Goal: Communication & Community: Answer question/provide support

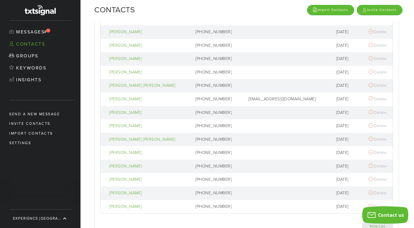
scroll to position [144, 0]
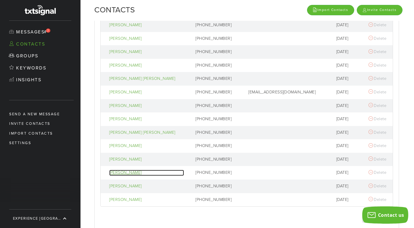
click at [128, 172] on div "[PERSON_NAME]" at bounding box center [146, 172] width 75 height 6
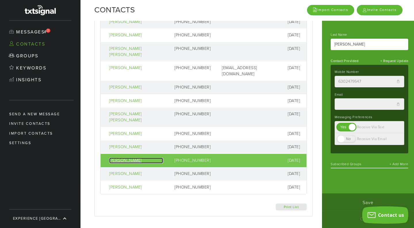
scroll to position [0, 0]
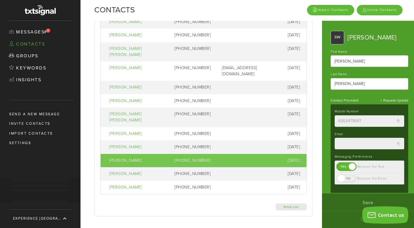
click at [281, 13] on div "Import Contacts Invite Contacts" at bounding box center [327, 10] width 155 height 20
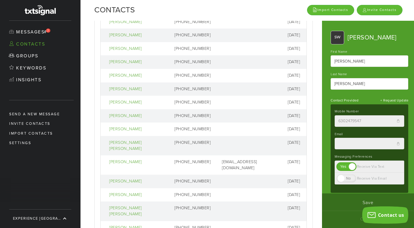
scroll to position [35, 0]
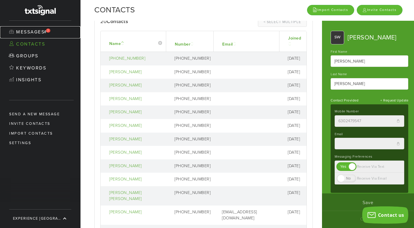
click at [29, 31] on link "Messages 2" at bounding box center [40, 32] width 81 height 12
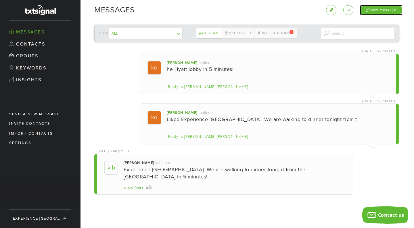
click at [381, 11] on div "New Message" at bounding box center [381, 10] width 43 height 10
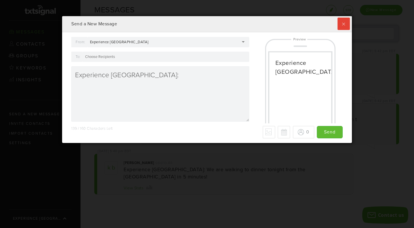
scroll to position [127, 287]
click at [142, 58] on div at bounding box center [166, 57] width 167 height 10
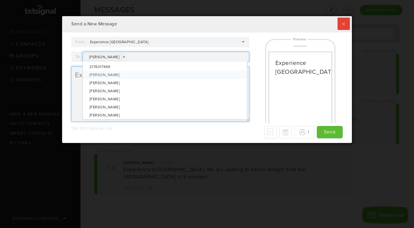
click at [74, 86] on textarea "Experience [GEOGRAPHIC_DATA]:" at bounding box center [160, 93] width 178 height 55
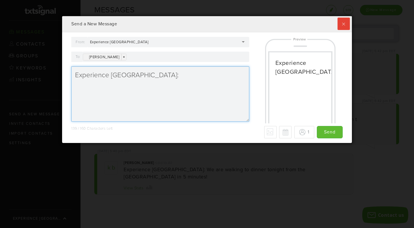
click at [150, 77] on textarea "Experience [GEOGRAPHIC_DATA]:" at bounding box center [160, 93] width 178 height 55
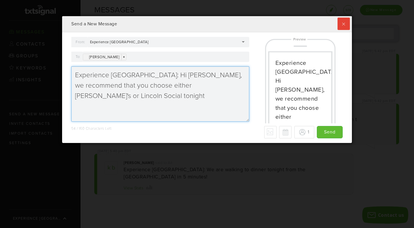
click at [110, 88] on textarea "Experience [GEOGRAPHIC_DATA]: Hi [PERSON_NAME], we recommend that you choose ei…" at bounding box center [160, 93] width 178 height 55
click at [116, 96] on textarea "Experience [GEOGRAPHIC_DATA]: Hi [PERSON_NAME], we recommend that you choose a …" at bounding box center [160, 93] width 178 height 55
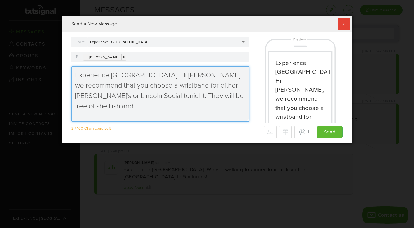
drag, startPoint x: 109, startPoint y: 87, endPoint x: 181, endPoint y: 78, distance: 72.2
click at [181, 78] on textarea "Experience [GEOGRAPHIC_DATA]: Hi [PERSON_NAME], we recommend that you choose a …" at bounding box center [160, 93] width 178 height 55
click at [176, 97] on textarea "Experience [GEOGRAPHIC_DATA]: Hi [PERSON_NAME], please choose a wristband for e…" at bounding box center [160, 93] width 178 height 55
drag, startPoint x: 229, startPoint y: 97, endPoint x: 92, endPoint y: 97, distance: 136.7
click at [92, 97] on textarea "Experience [GEOGRAPHIC_DATA]: Hi [PERSON_NAME], please choose a wristband for e…" at bounding box center [160, 93] width 178 height 55
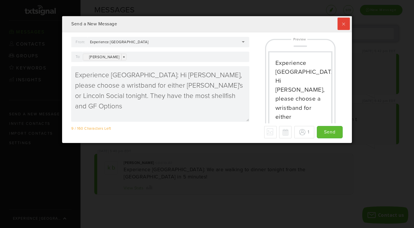
click at [179, 134] on div "9 / 160 Characters Left - Why only 70 max? We detected some special characters …" at bounding box center [207, 132] width 272 height 12
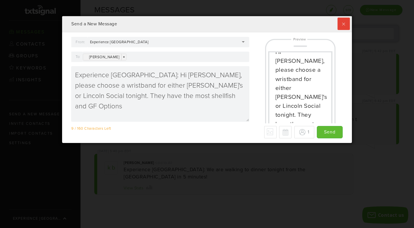
scroll to position [40, 0]
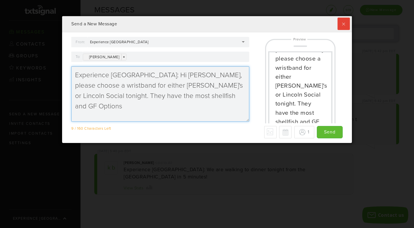
click at [159, 95] on textarea "Experience [GEOGRAPHIC_DATA]: Hi [PERSON_NAME], please choose a wristband for e…" at bounding box center [160, 93] width 178 height 55
drag, startPoint x: 225, startPoint y: 97, endPoint x: 181, endPoint y: 77, distance: 48.3
click at [181, 77] on textarea "Experience [GEOGRAPHIC_DATA]: Hi [PERSON_NAME], please choose a wristband for e…" at bounding box center [160, 93] width 178 height 55
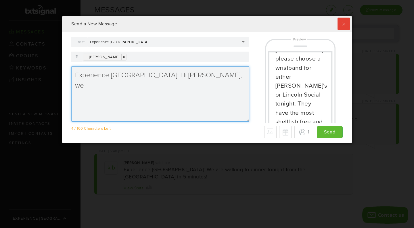
scroll to position [0, 0]
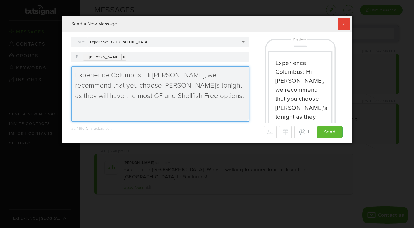
click at [110, 86] on textarea "Experience Columbus: Hi [PERSON_NAME], we recommend that you choose [PERSON_NAM…" at bounding box center [160, 93] width 178 height 55
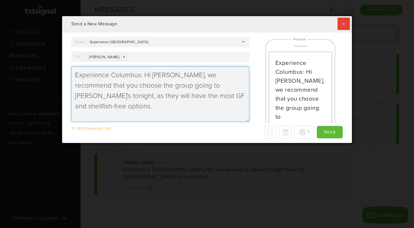
click at [235, 97] on textarea "Experience Columbus: Hi [PERSON_NAME], we recommend that you choose the group g…" at bounding box center [160, 93] width 178 height 55
type textarea "Experience Columbus: Hi [PERSON_NAME], we recommend that you choose the group g…"
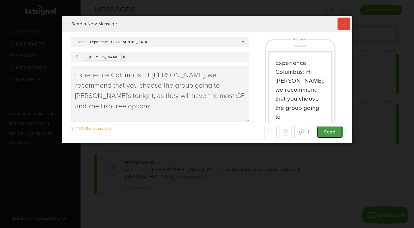
click at [329, 133] on input "Send" at bounding box center [330, 132] width 26 height 12
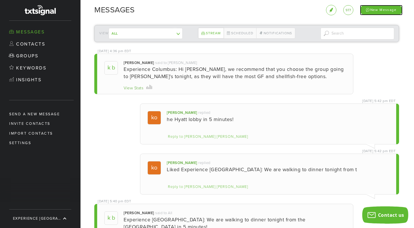
click at [390, 12] on div "New Message" at bounding box center [381, 10] width 43 height 10
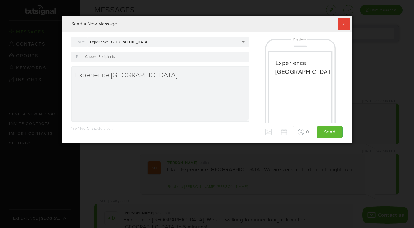
scroll to position [127, 287]
click at [104, 57] on input "To:" at bounding box center [101, 56] width 32 height 5
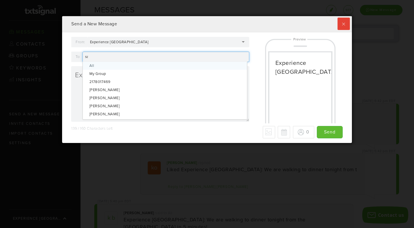
type input "sar"
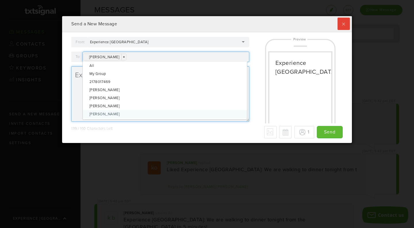
click at [78, 109] on textarea "Experience [GEOGRAPHIC_DATA]:" at bounding box center [160, 93] width 178 height 55
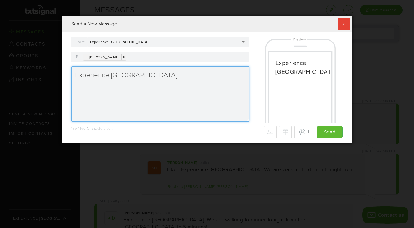
click at [156, 77] on textarea "Experience [GEOGRAPHIC_DATA]:" at bounding box center [160, 93] width 178 height 55
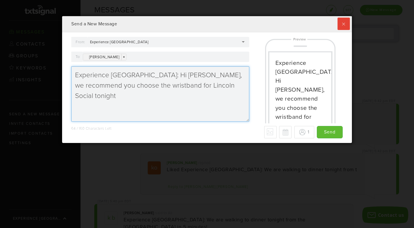
drag, startPoint x: 218, startPoint y: 85, endPoint x: 151, endPoint y: 89, distance: 67.5
click at [151, 89] on textarea "Experience [GEOGRAPHIC_DATA]: Hi [PERSON_NAME], we recommend you choose the wri…" at bounding box center [160, 93] width 178 height 55
type textarea "Experience [GEOGRAPHIC_DATA]: Hi [PERSON_NAME], we recommend you choose the wri…"
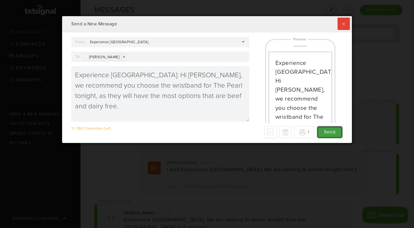
click at [329, 134] on input "Send" at bounding box center [330, 132] width 26 height 12
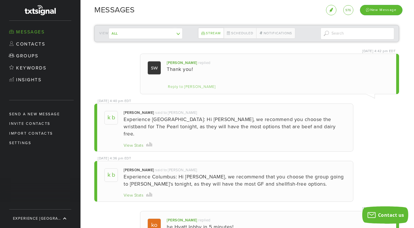
click at [379, 163] on div "[DATE] 4:42 pm EDT SW [PERSON_NAME] replied Thank you! Reply to [PERSON_NAME] S…" at bounding box center [246, 203] width 305 height 298
